Goal: Task Accomplishment & Management: Use online tool/utility

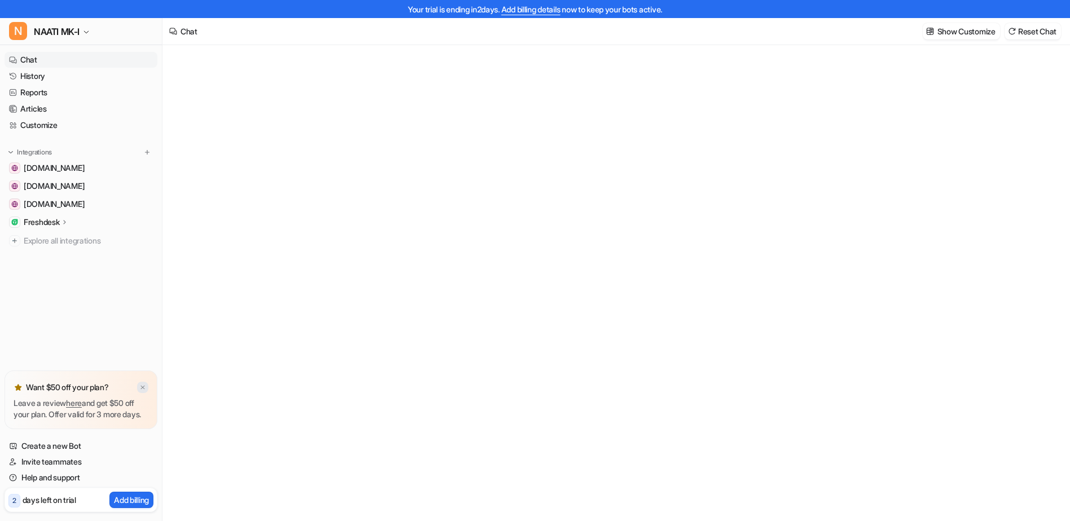
type textarea "**********"
click at [141, 384] on img at bounding box center [142, 387] width 7 height 7
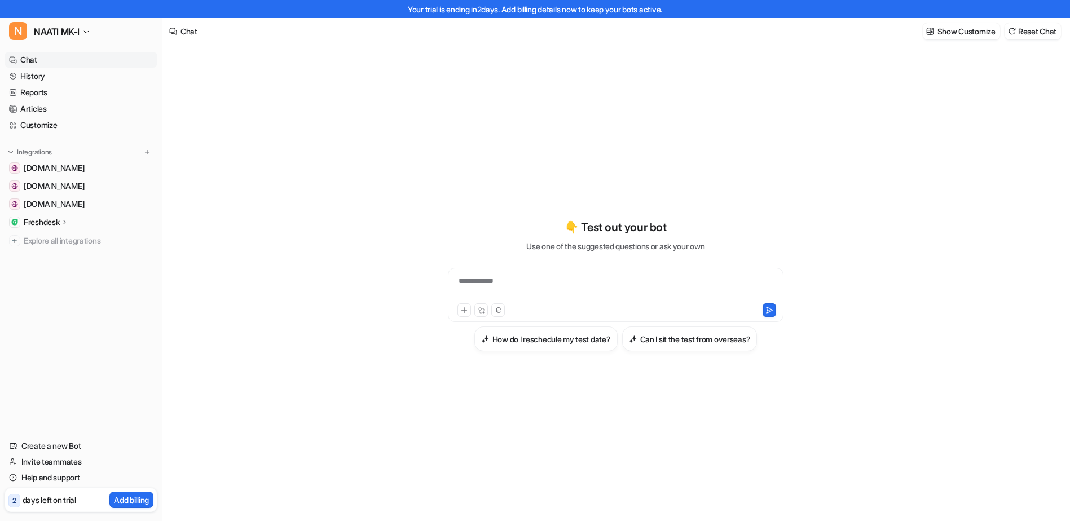
click at [40, 223] on p "Freshdesk" at bounding box center [42, 222] width 36 height 11
click at [50, 257] on p "Sources" at bounding box center [47, 254] width 29 height 11
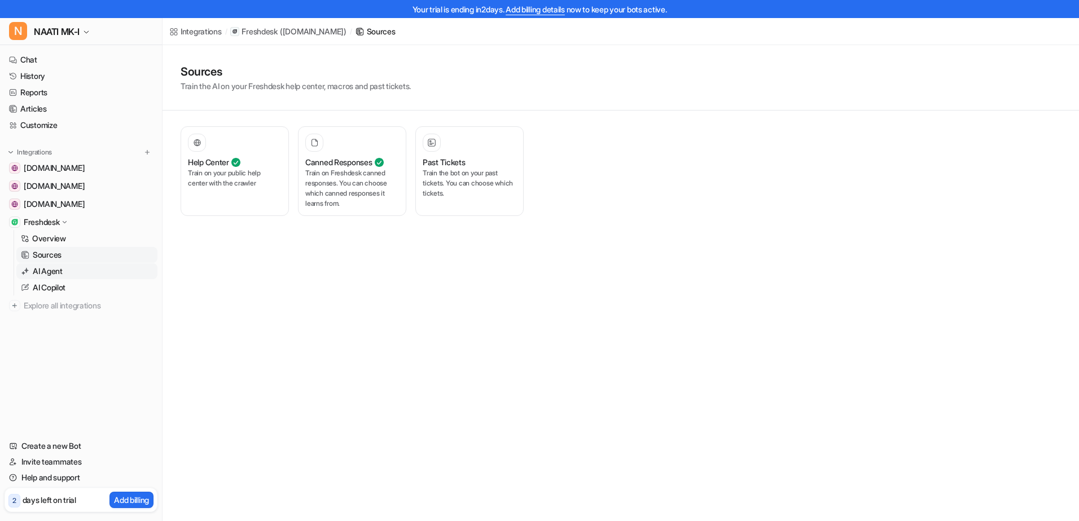
click at [51, 270] on p "AI Agent" at bounding box center [48, 271] width 30 height 11
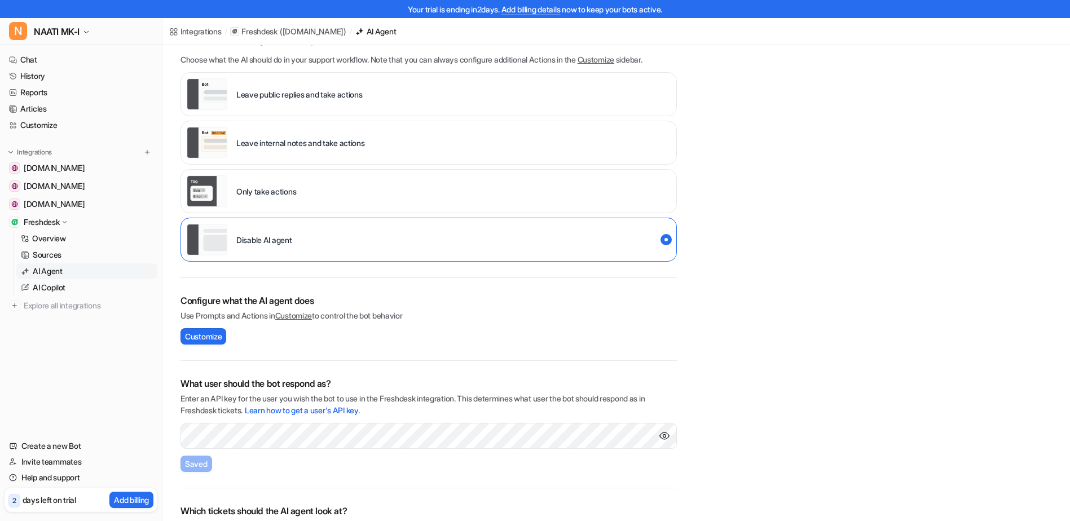
scroll to position [154, 0]
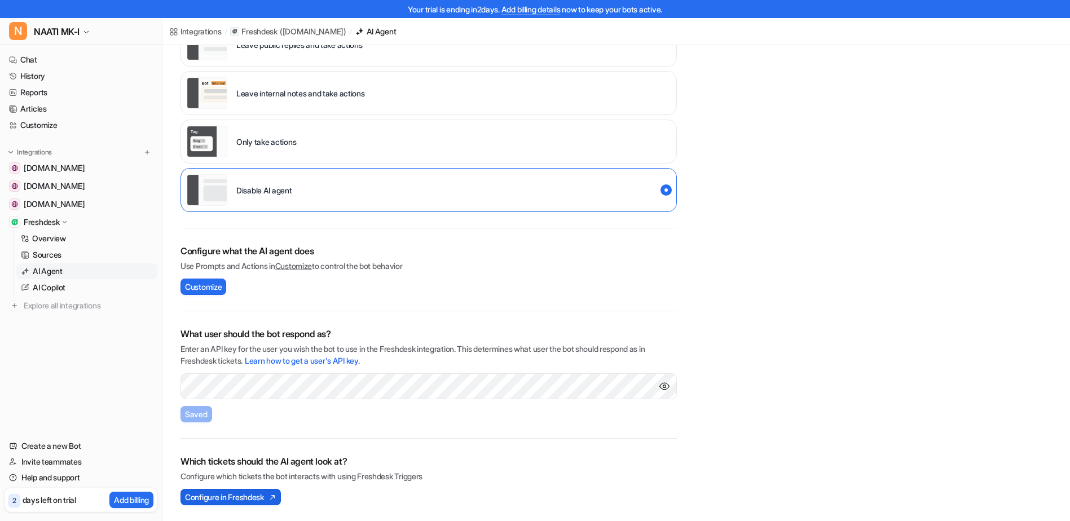
click at [230, 495] on span "Configure in Freshdesk" at bounding box center [224, 497] width 79 height 12
click at [51, 254] on p "Sources" at bounding box center [47, 254] width 29 height 11
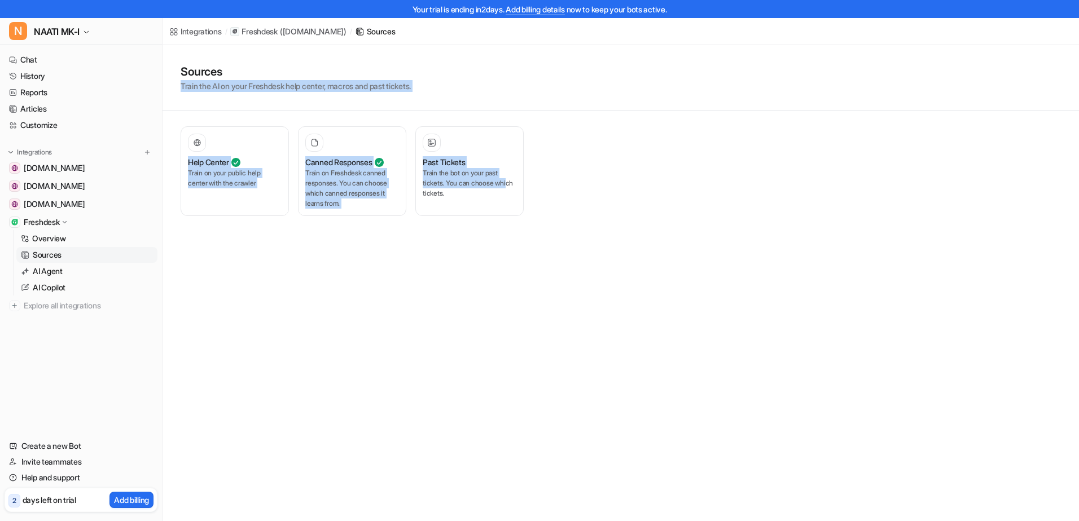
drag, startPoint x: 434, startPoint y: 446, endPoint x: 182, endPoint y: 108, distance: 422.0
click at [182, 108] on div "Integrations / Freshdesk ( [DOMAIN_NAME] ) / Sources Sources Train the AI on yo…" at bounding box center [539, 260] width 1079 height 521
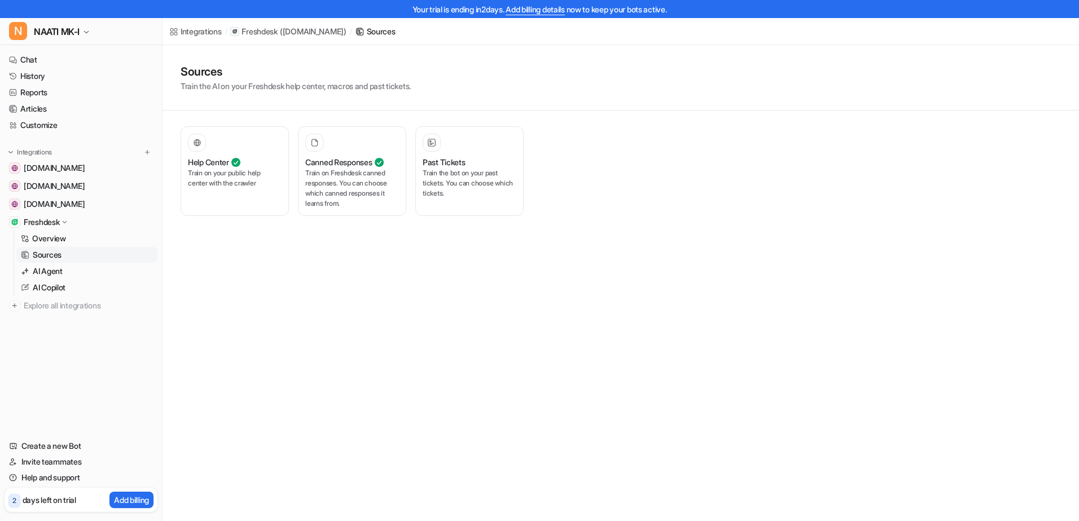
drag, startPoint x: 182, startPoint y: 108, endPoint x: 616, endPoint y: 195, distance: 442.9
click at [616, 195] on div "Help Center Train on your public help center with the crawler Canned Responses …" at bounding box center [411, 171] width 460 height 90
click at [456, 176] on p "Train the bot on your past tickets. You can choose which tickets." at bounding box center [470, 183] width 94 height 30
